Goal: Transaction & Acquisition: Obtain resource

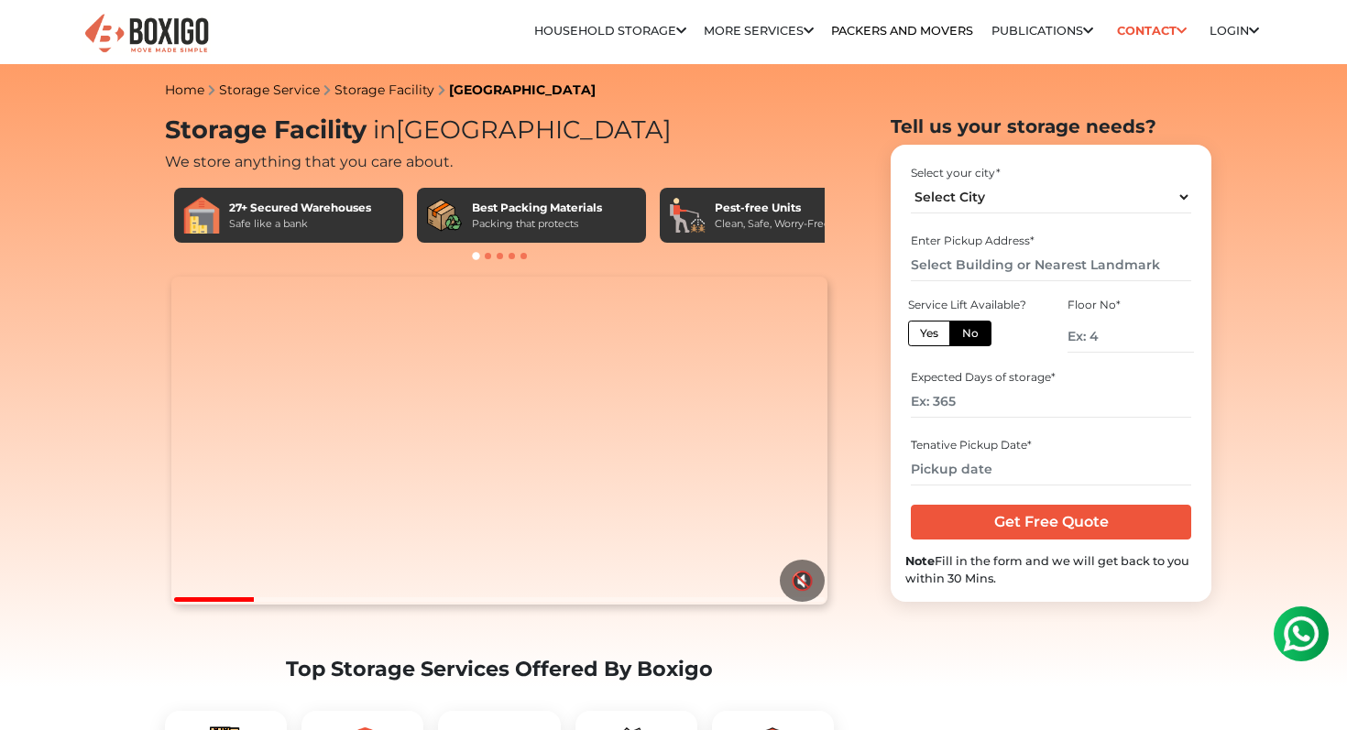
click at [962, 218] on div "Select your city * Select City [GEOGRAPHIC_DATA] [GEOGRAPHIC_DATA] [GEOGRAPHIC_…" at bounding box center [1050, 189] width 291 height 60
click at [962, 205] on select "Select City [GEOGRAPHIC_DATA] [GEOGRAPHIC_DATA] [GEOGRAPHIC_DATA] [GEOGRAPHIC_D…" at bounding box center [1050, 197] width 279 height 32
select select "[GEOGRAPHIC_DATA]"
click at [911, 181] on select "Select City [GEOGRAPHIC_DATA] [GEOGRAPHIC_DATA] [GEOGRAPHIC_DATA] [GEOGRAPHIC_D…" at bounding box center [1050, 197] width 279 height 32
click at [987, 269] on input "text" at bounding box center [1050, 265] width 279 height 32
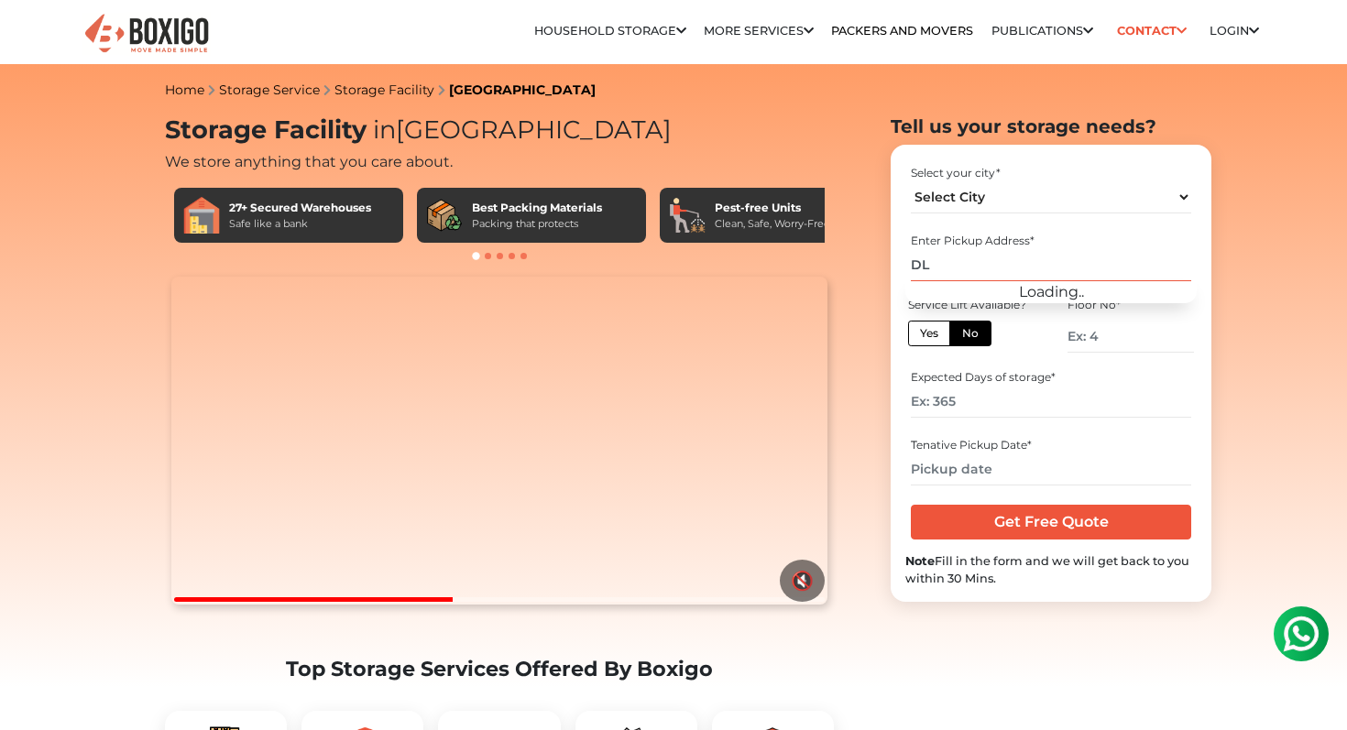
type input "D"
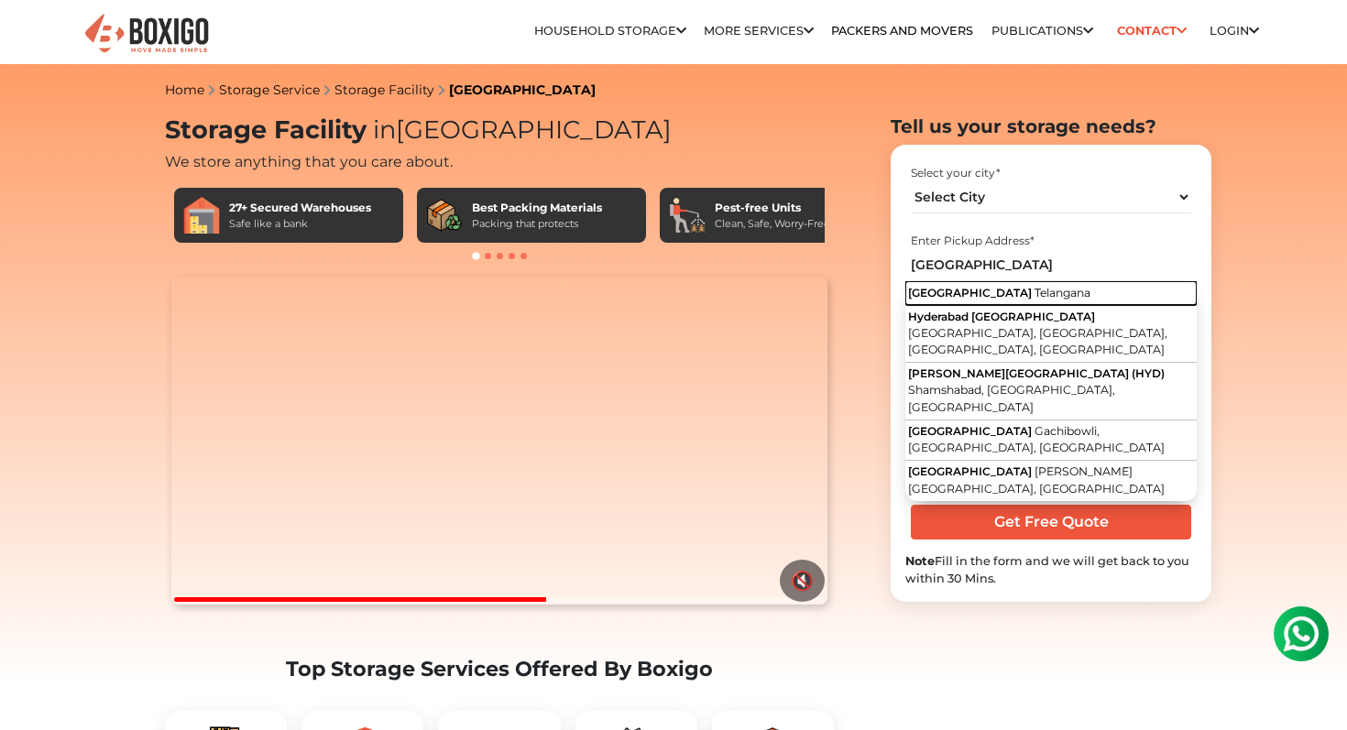
click at [1034, 290] on span "Telangana" at bounding box center [1062, 293] width 56 height 14
type input "[GEOGRAPHIC_DATA], [GEOGRAPHIC_DATA]"
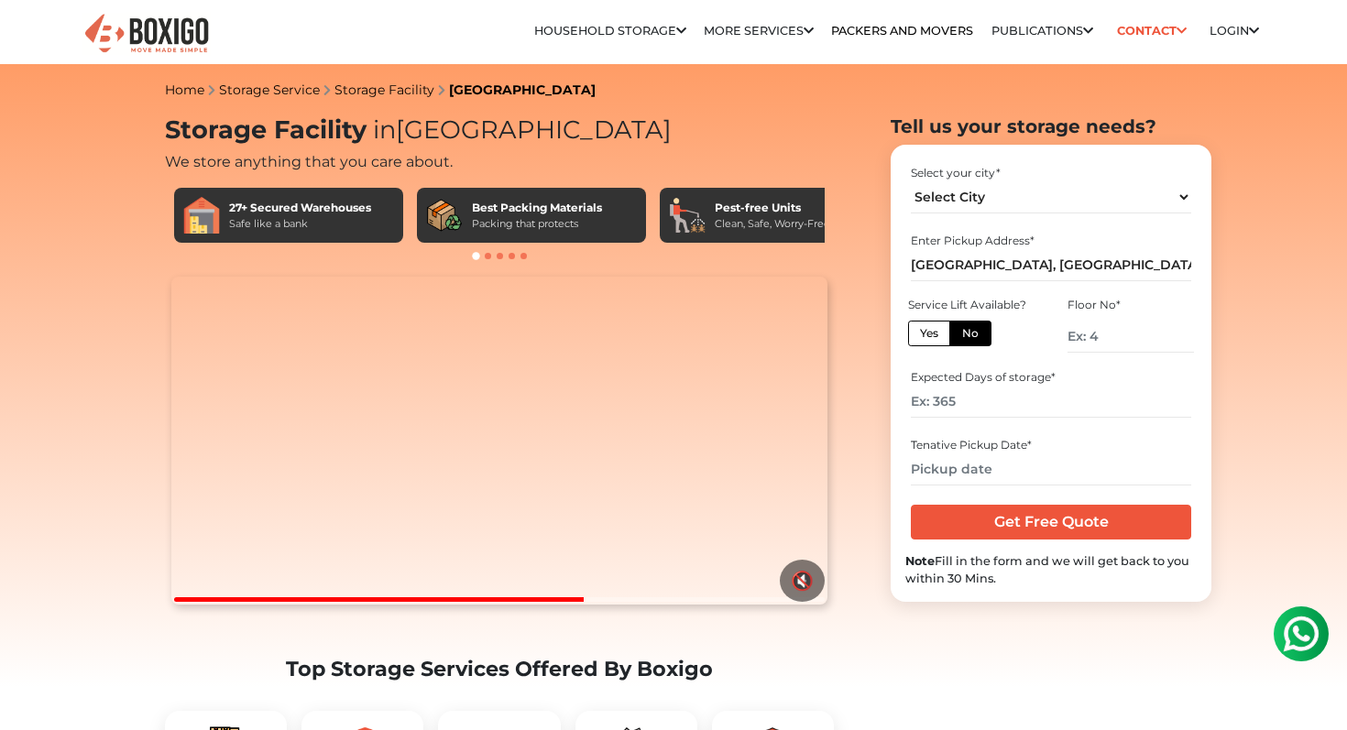
click at [935, 333] on label "Yes" at bounding box center [929, 334] width 42 height 26
click at [932, 333] on input "Yes" at bounding box center [926, 331] width 12 height 12
radio input "true"
click at [969, 333] on label "No" at bounding box center [970, 334] width 42 height 26
click at [969, 333] on input "No" at bounding box center [968, 331] width 12 height 12
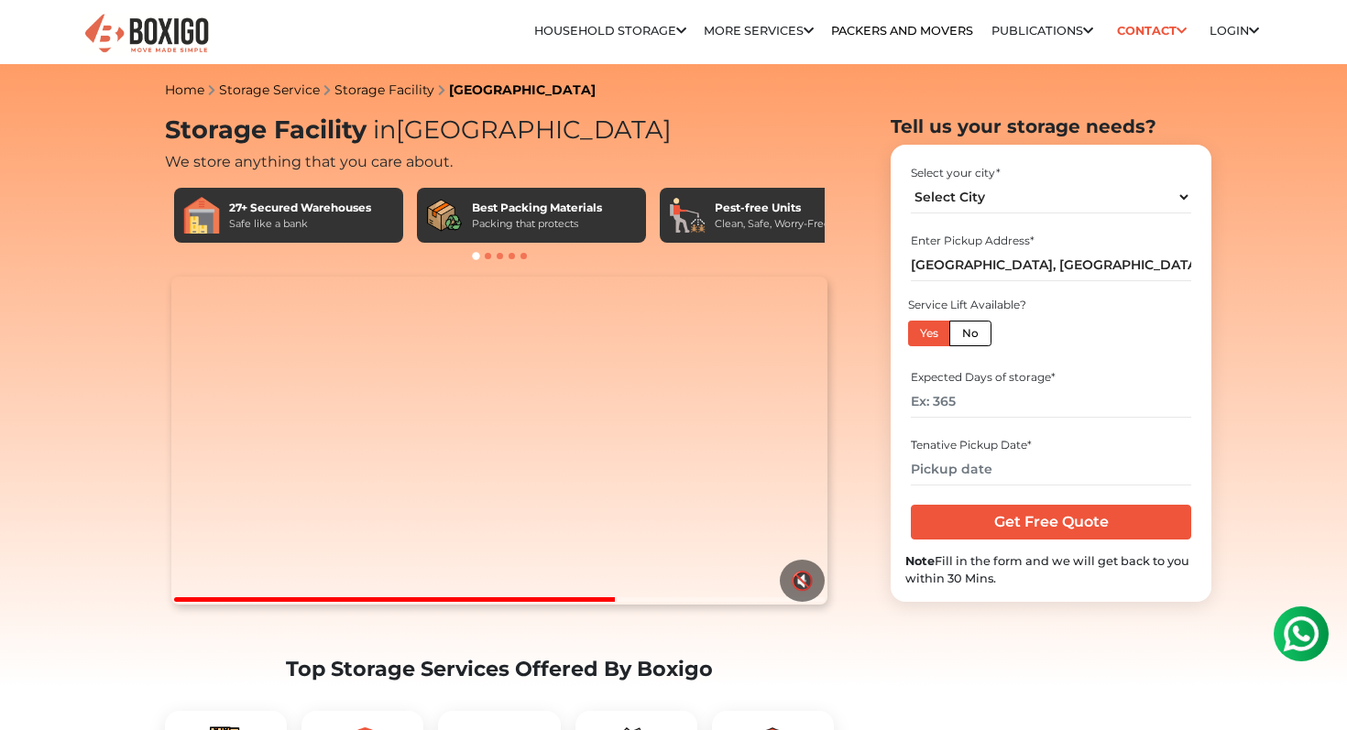
radio input "true"
click at [929, 333] on label "Yes" at bounding box center [929, 334] width 42 height 26
click at [929, 333] on input "Yes" at bounding box center [926, 331] width 12 height 12
radio input "true"
click at [972, 394] on input "number" at bounding box center [1050, 402] width 279 height 32
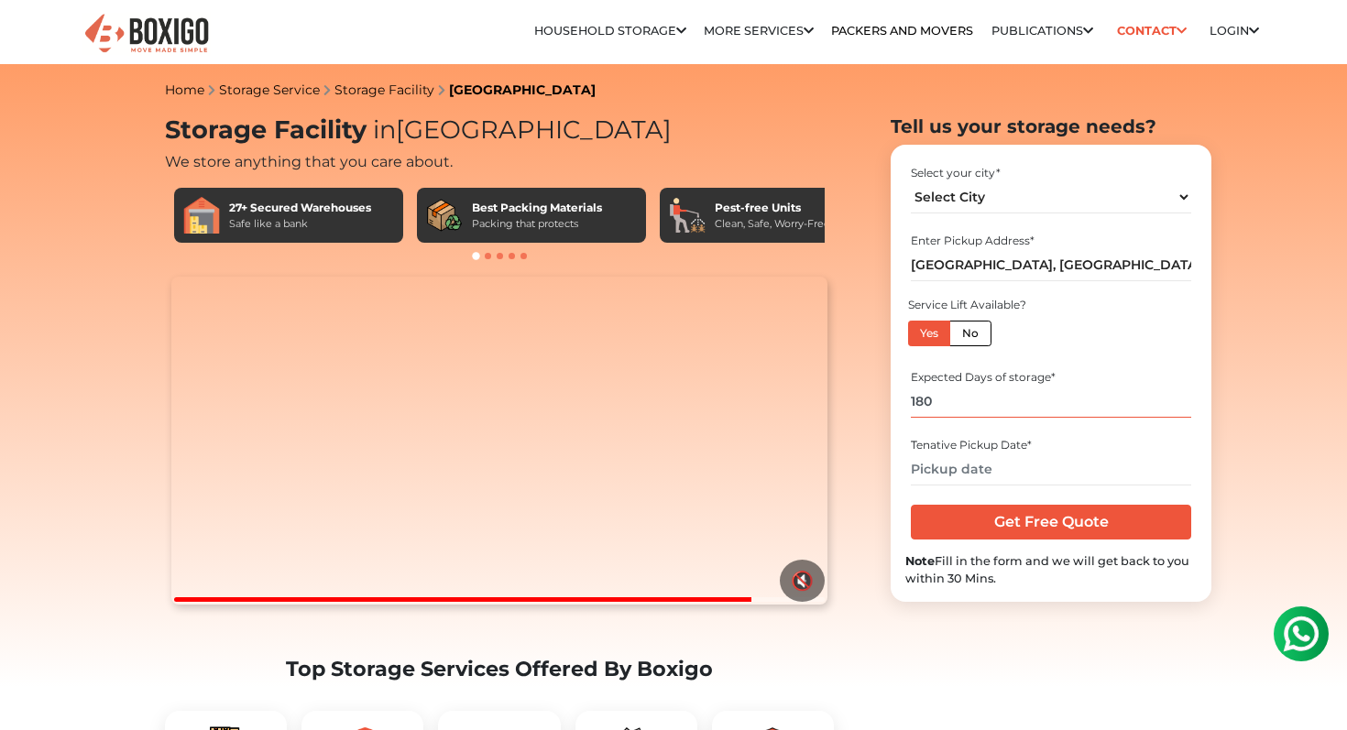
type input "180"
click at [994, 467] on input "text" at bounding box center [1050, 470] width 279 height 32
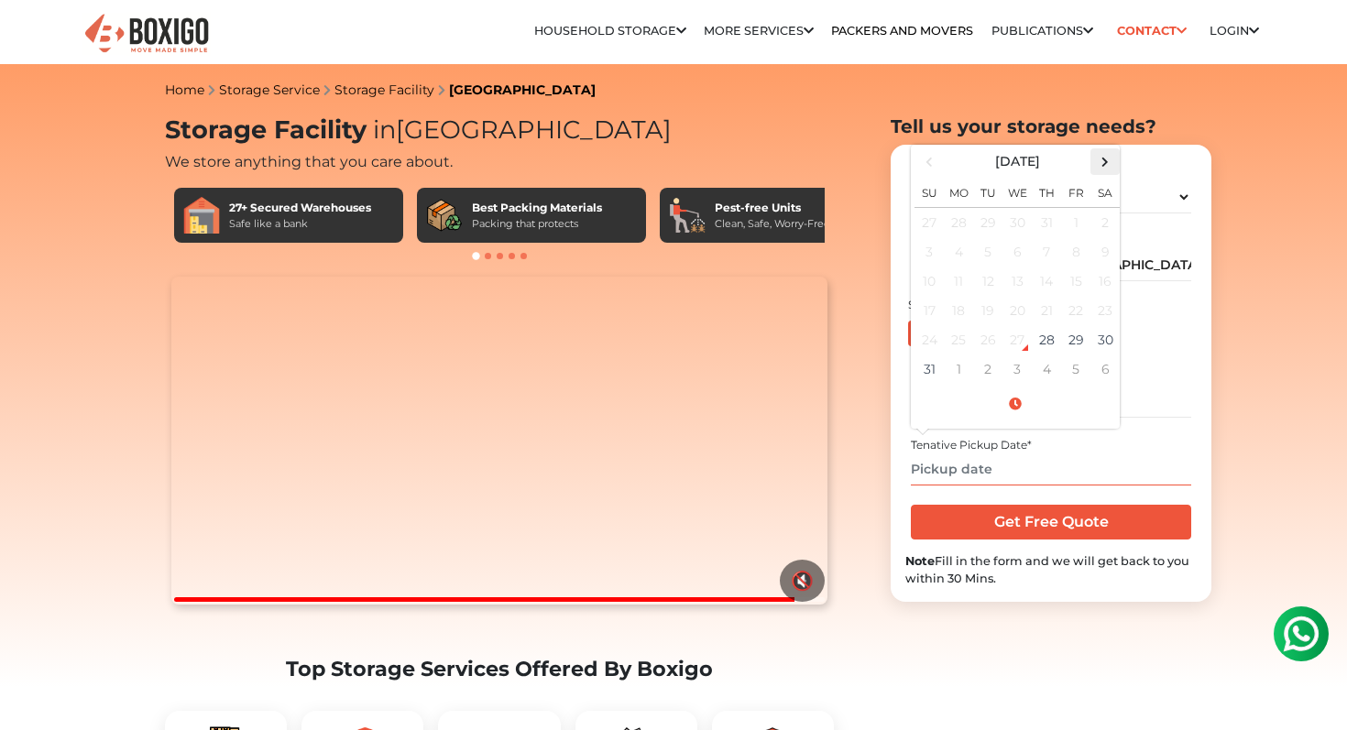
click at [1109, 166] on span at bounding box center [1105, 161] width 25 height 25
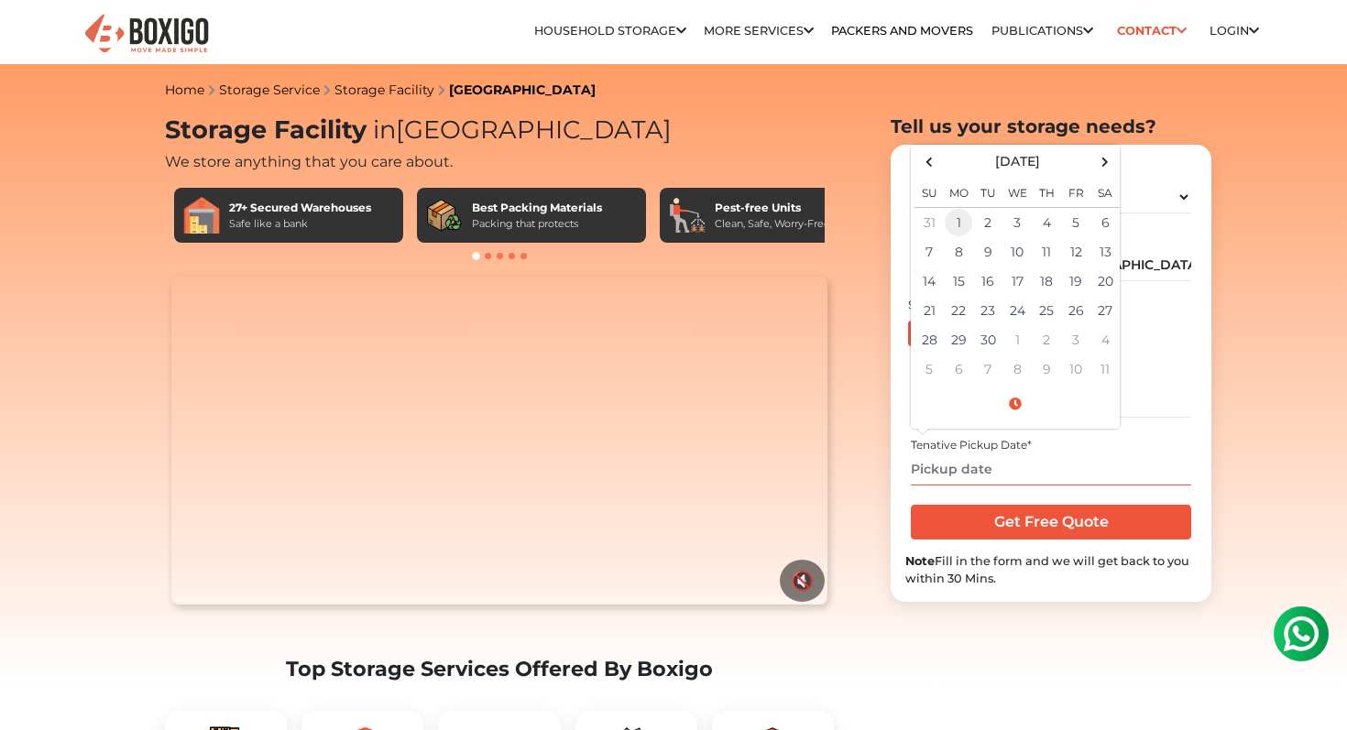
click at [954, 222] on td "1" at bounding box center [958, 222] width 29 height 30
type input "[DATE] 12:00 AM"
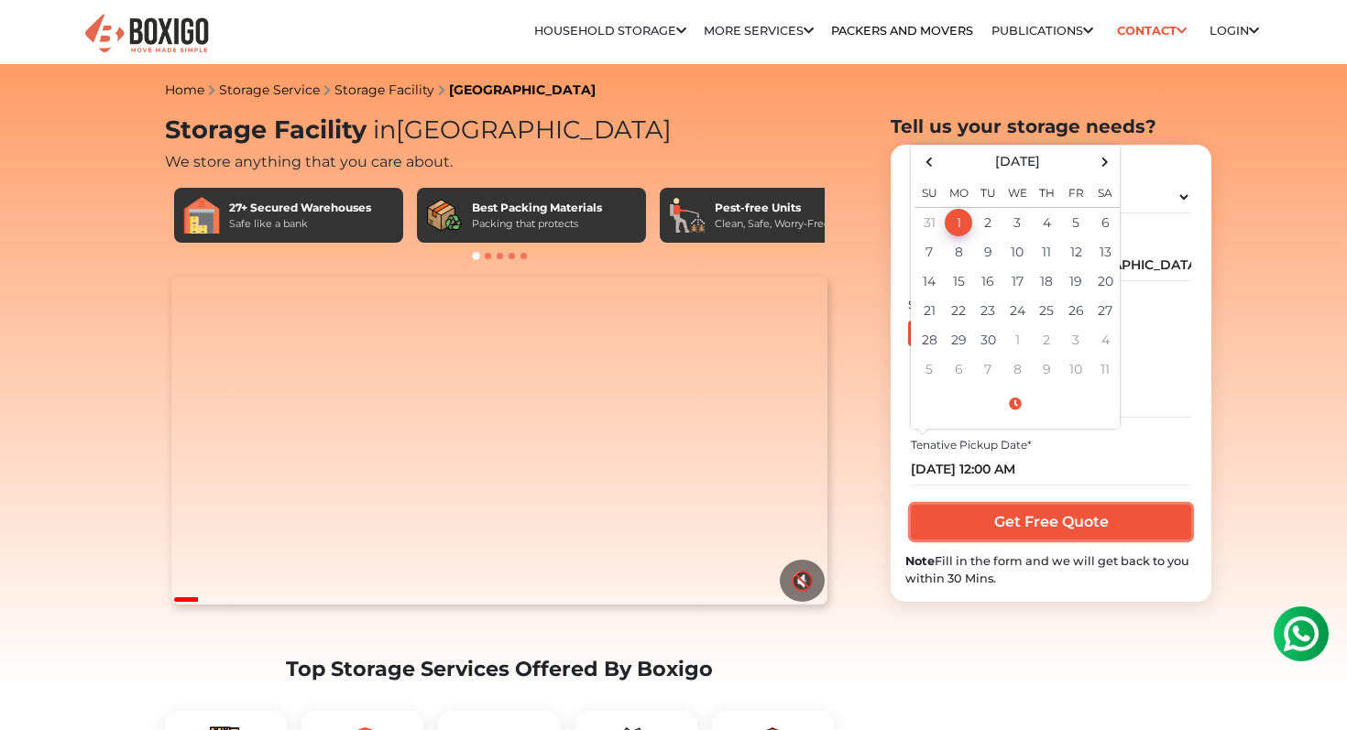
click at [999, 530] on input "Get Free Quote" at bounding box center [1050, 522] width 279 height 35
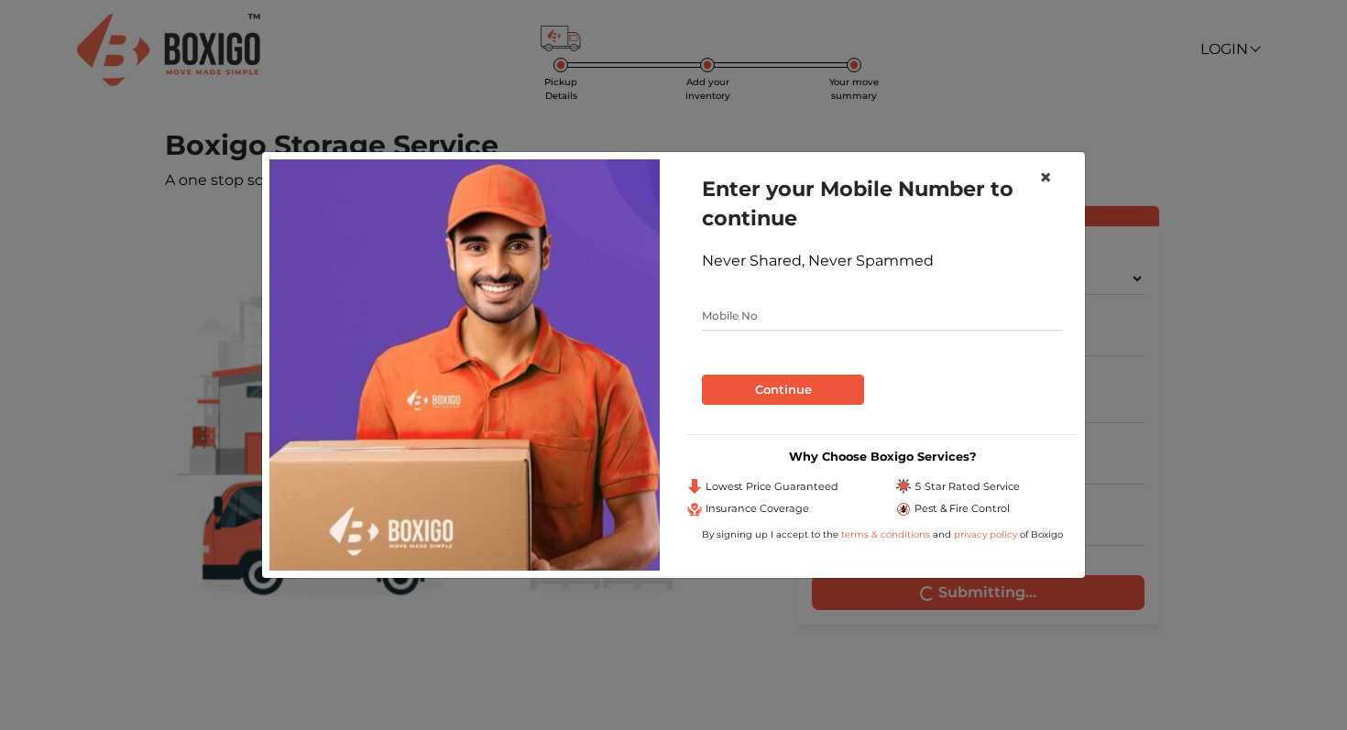
click at [1046, 174] on span "×" at bounding box center [1045, 177] width 13 height 27
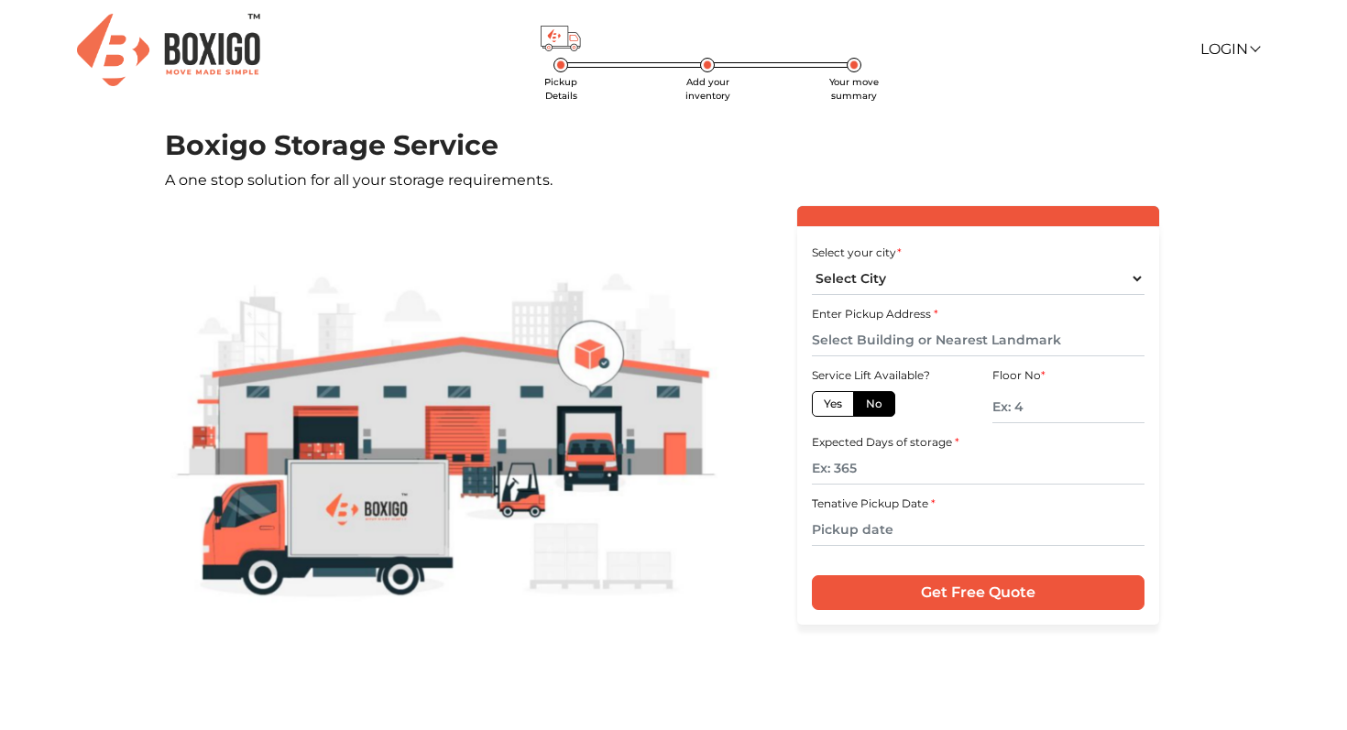
click at [215, 31] on img at bounding box center [168, 50] width 183 height 72
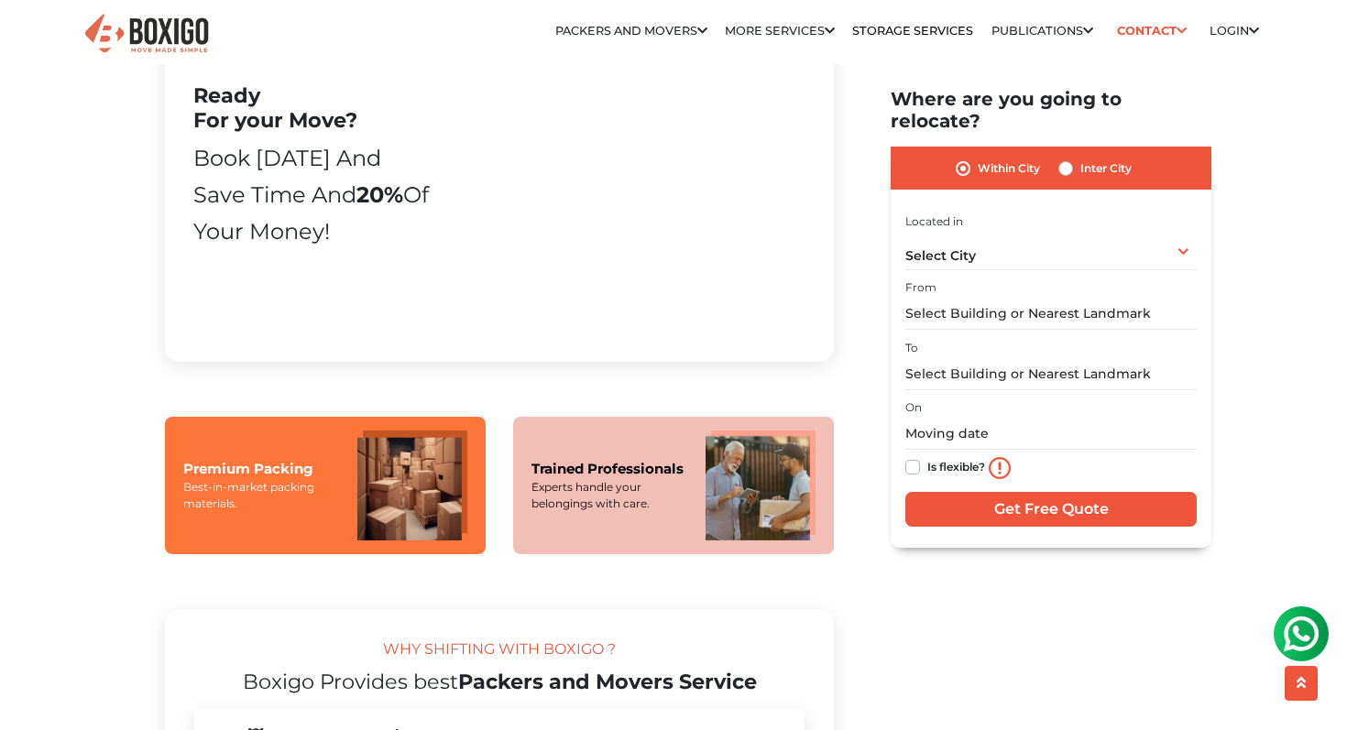
scroll to position [1232, 0]
